Goal: Find specific page/section: Find specific page/section

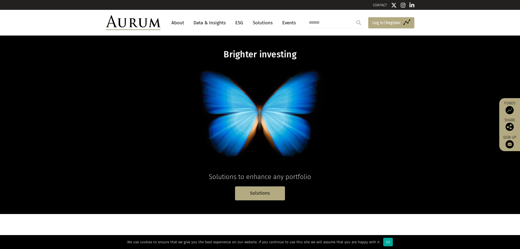
click at [387, 19] on span "Log in/Register" at bounding box center [386, 22] width 28 height 7
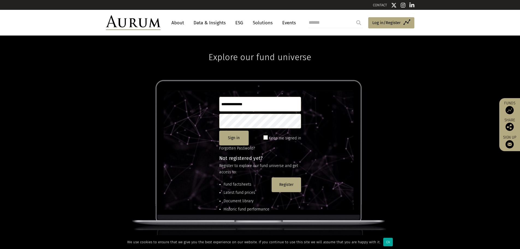
click at [329, 22] on input "search" at bounding box center [335, 22] width 55 height 11
type input "********"
click at [353, 17] on input "submit" at bounding box center [358, 22] width 11 height 11
